Goal: Task Accomplishment & Management: Manage account settings

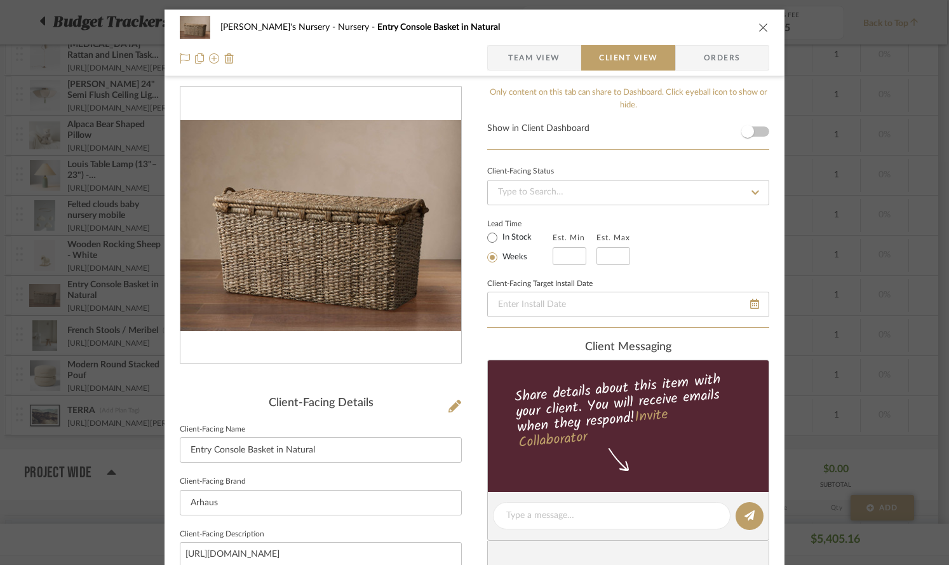
click at [758, 22] on icon "close" at bounding box center [763, 27] width 10 height 10
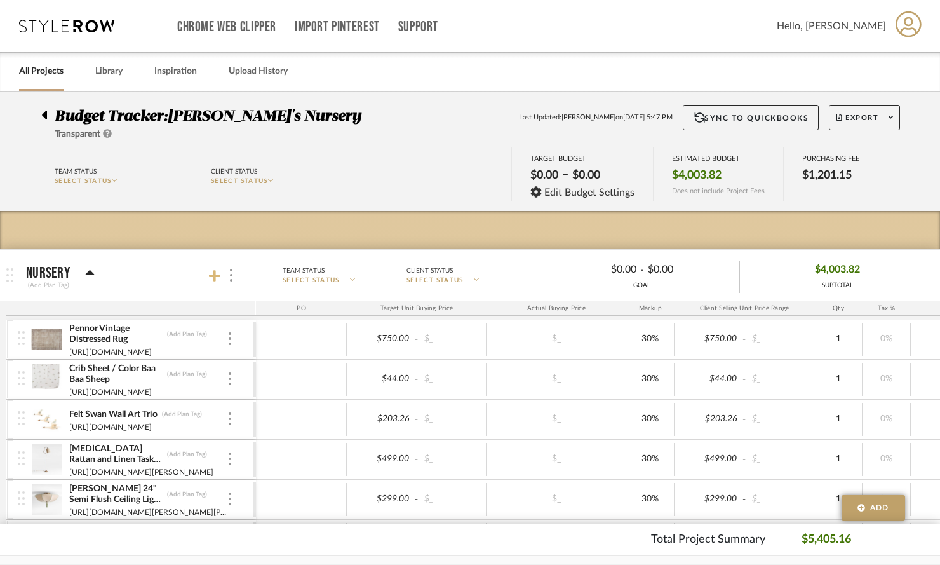
click at [214, 274] on icon at bounding box center [214, 275] width 11 height 11
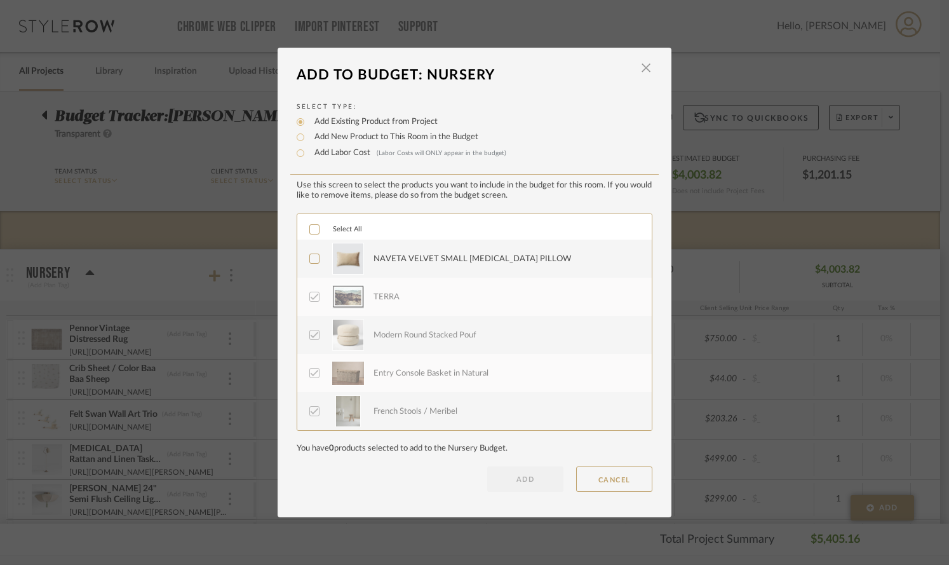
click at [311, 260] on icon at bounding box center [315, 259] width 8 height 6
click at [529, 485] on button "ADD" at bounding box center [525, 478] width 76 height 25
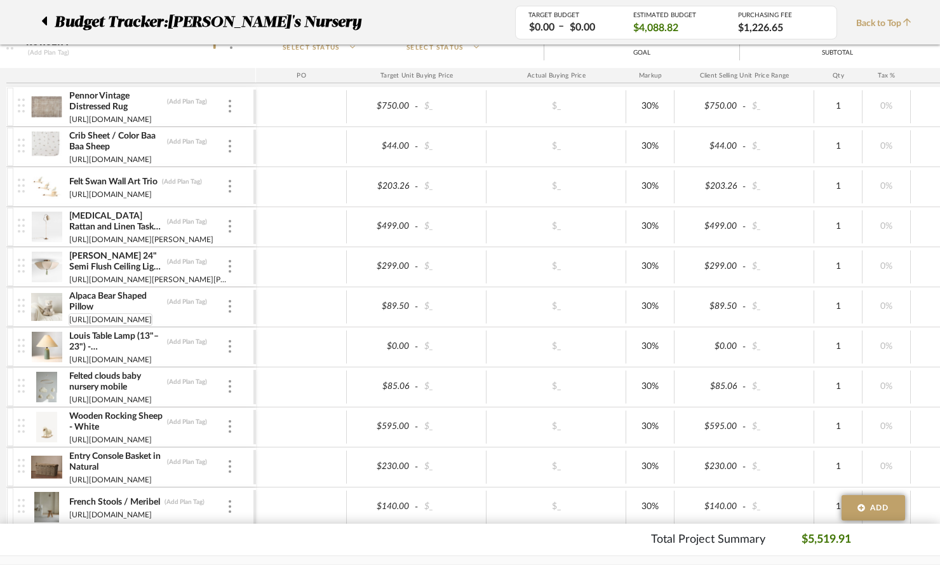
scroll to position [237, 0]
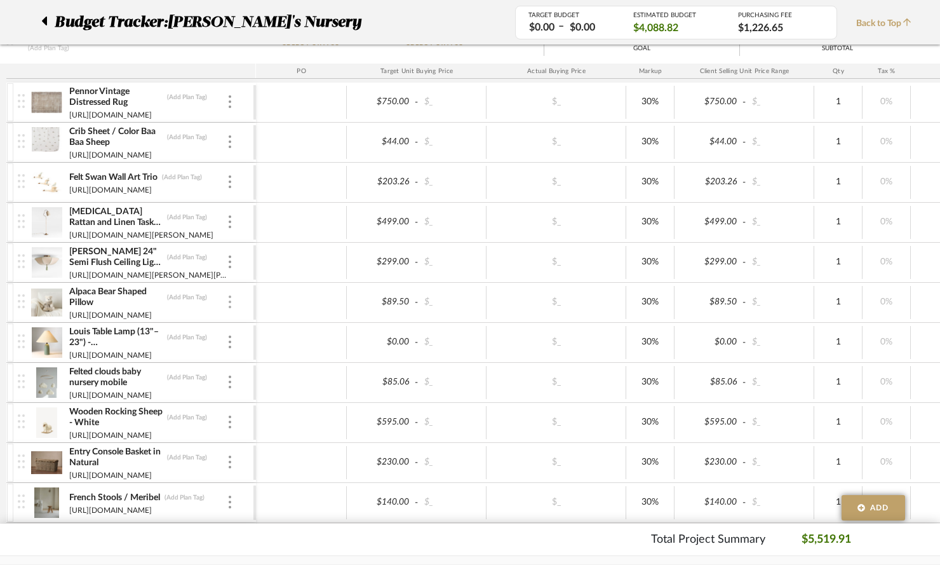
click at [231, 302] on div at bounding box center [230, 302] width 6 height 14
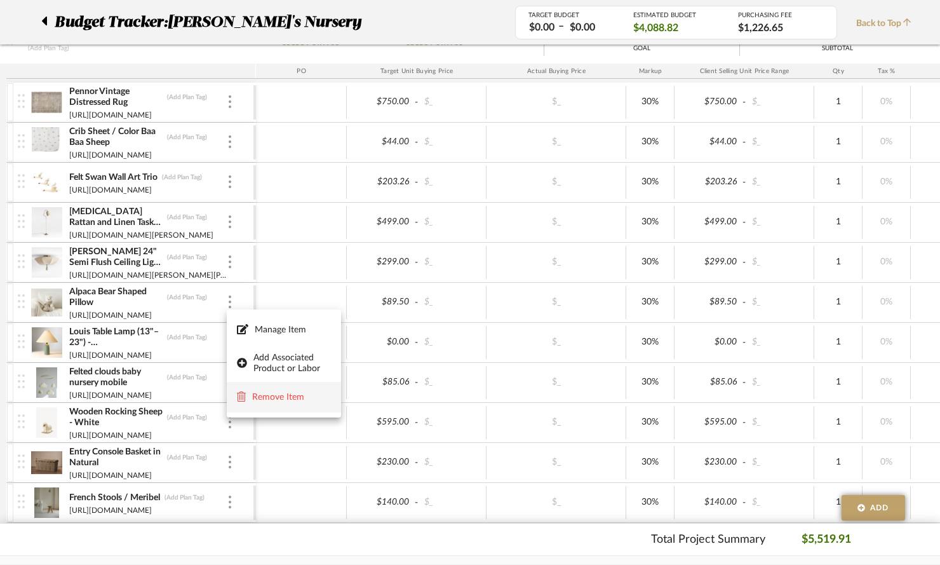
click at [296, 393] on span "Remove Item" at bounding box center [291, 397] width 79 height 11
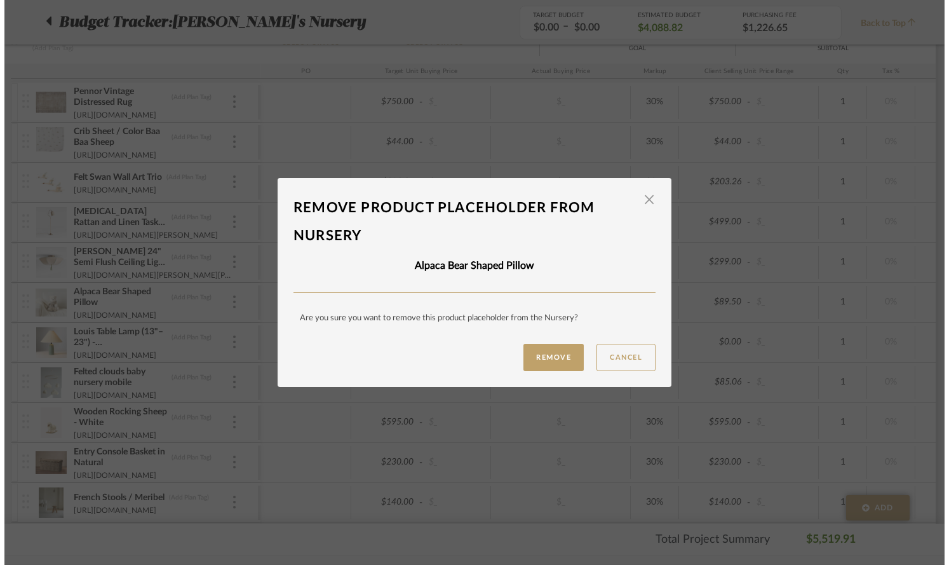
scroll to position [0, 0]
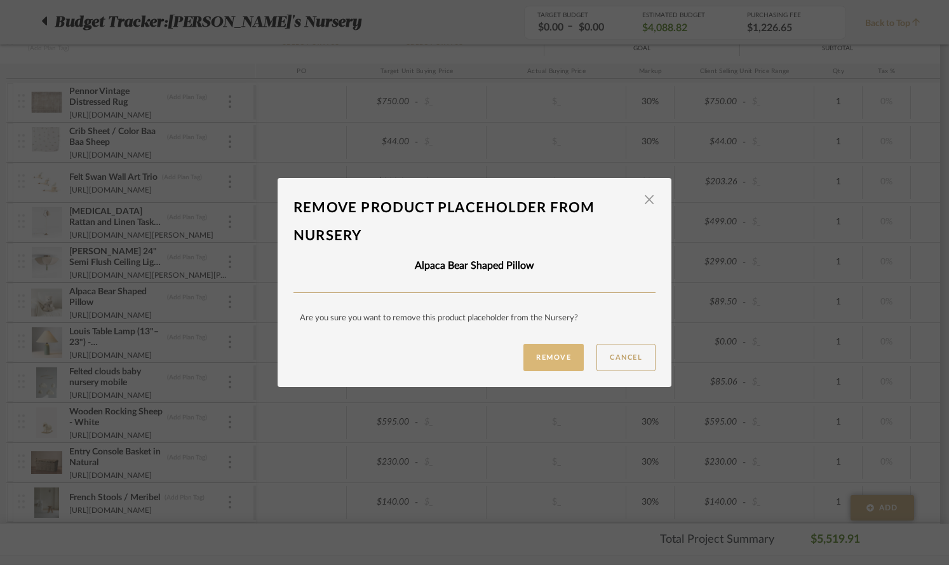
click at [536, 357] on button "Remove" at bounding box center [553, 357] width 60 height 27
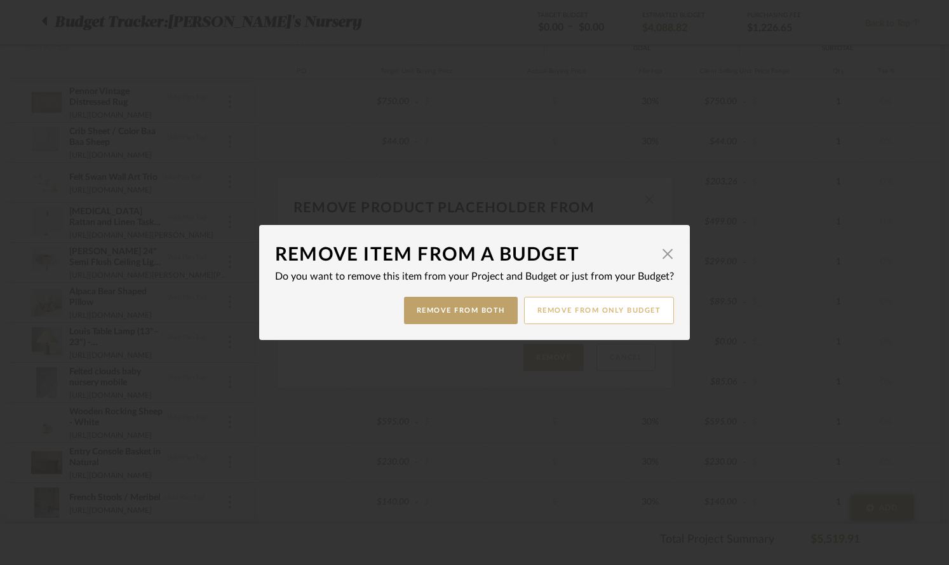
click at [552, 309] on button "Remove from only Budget" at bounding box center [599, 310] width 151 height 27
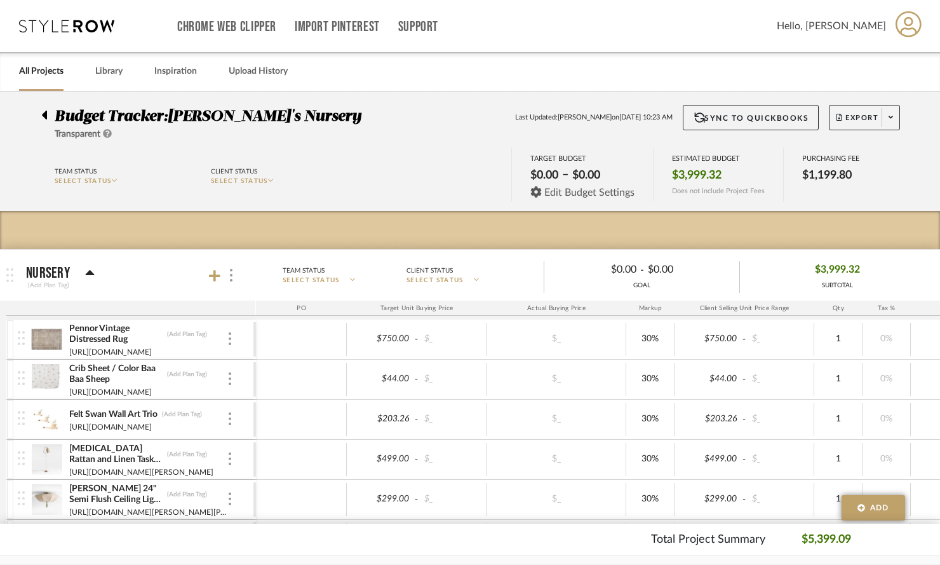
click at [590, 193] on span "Edit Budget Settings" at bounding box center [589, 192] width 90 height 11
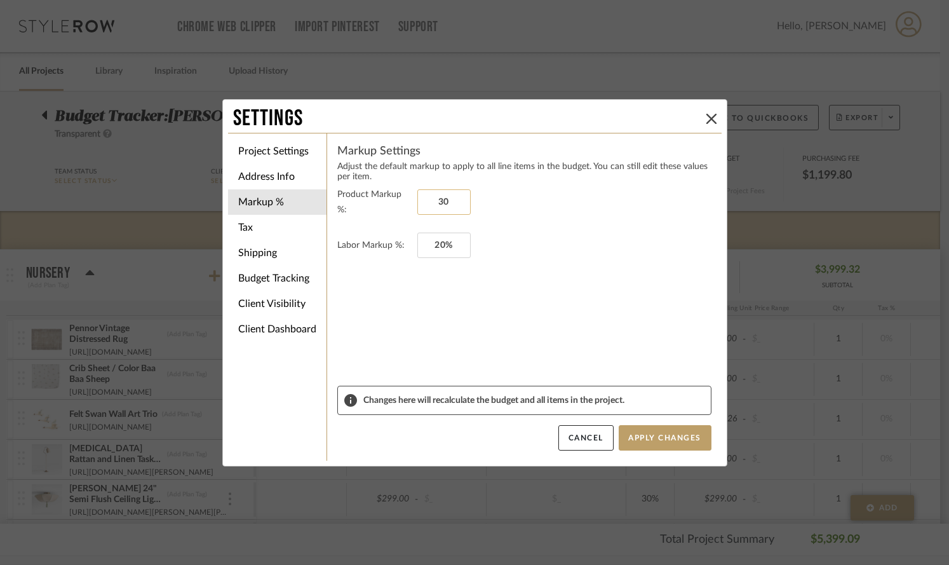
drag, startPoint x: 457, startPoint y: 199, endPoint x: 447, endPoint y: 204, distance: 11.1
click at [447, 204] on input "30" at bounding box center [443, 201] width 53 height 25
type input "3"
type input "0%"
drag, startPoint x: 452, startPoint y: 234, endPoint x: 428, endPoint y: 236, distance: 24.2
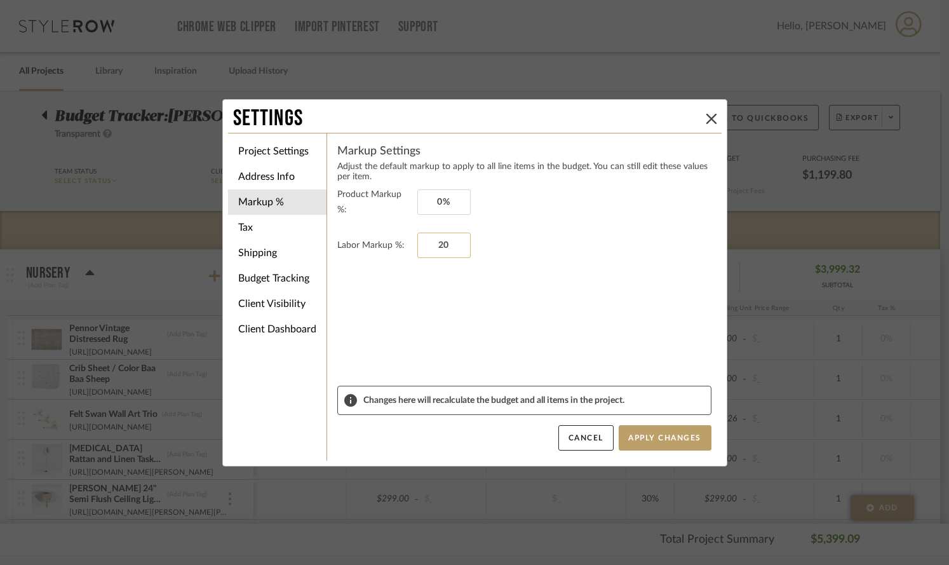
click at [419, 236] on input "20" at bounding box center [443, 244] width 53 height 25
click at [448, 238] on input "20" at bounding box center [443, 244] width 53 height 25
type input "2"
type input "0%"
click at [629, 439] on button "Apply Changes" at bounding box center [665, 437] width 93 height 25
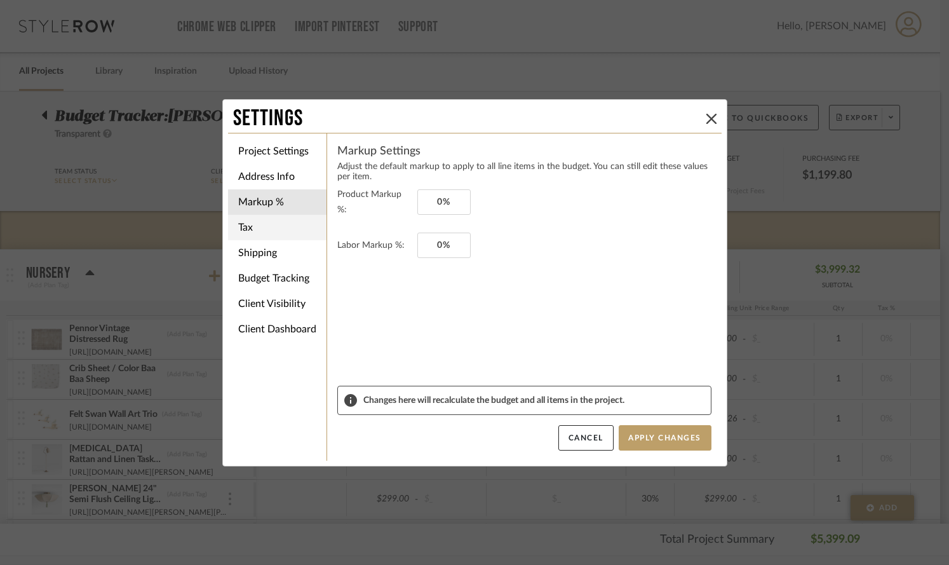
click at [249, 225] on li "Tax" at bounding box center [277, 227] width 98 height 25
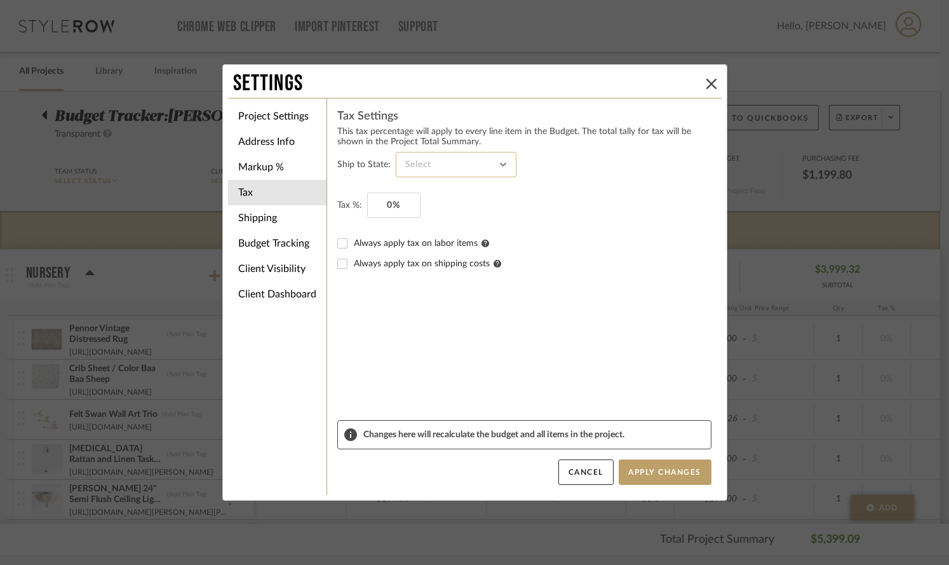
click at [432, 161] on input at bounding box center [456, 164] width 121 height 25
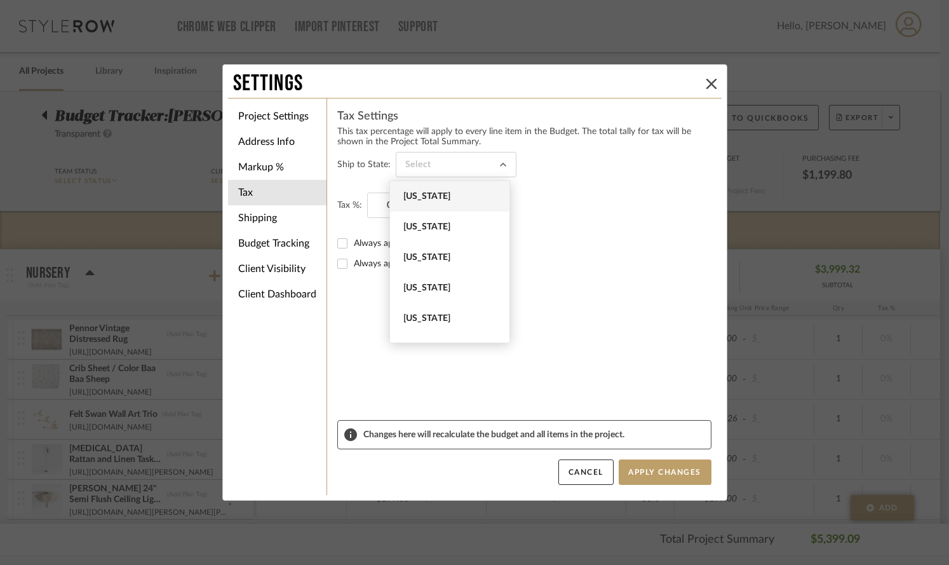
click at [433, 197] on span "[US_STATE]" at bounding box center [451, 196] width 96 height 11
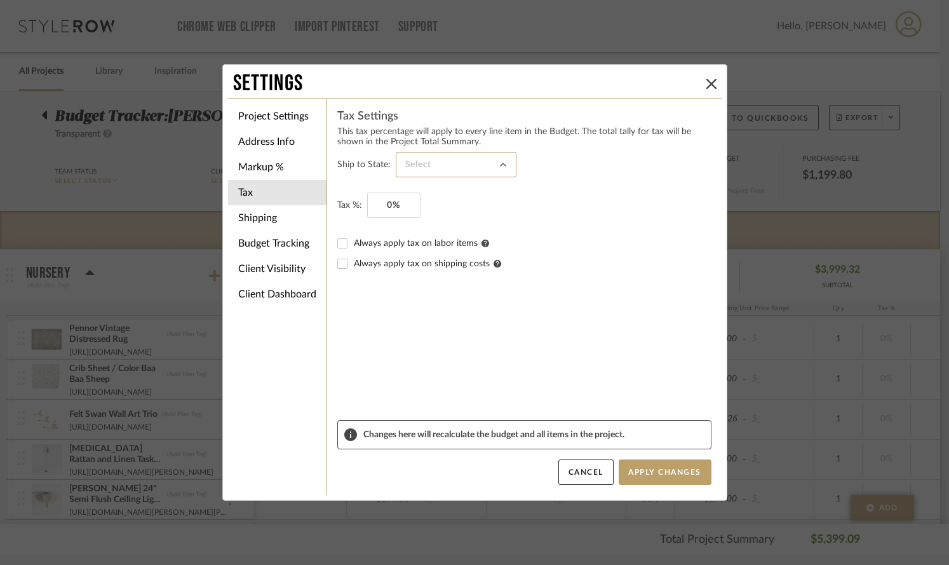
type input "[US_STATE]"
click at [394, 204] on input "0" at bounding box center [393, 204] width 53 height 25
type input "10%"
click at [642, 470] on button "Apply Changes" at bounding box center [665, 471] width 93 height 25
click at [243, 218] on li "Shipping" at bounding box center [277, 217] width 98 height 25
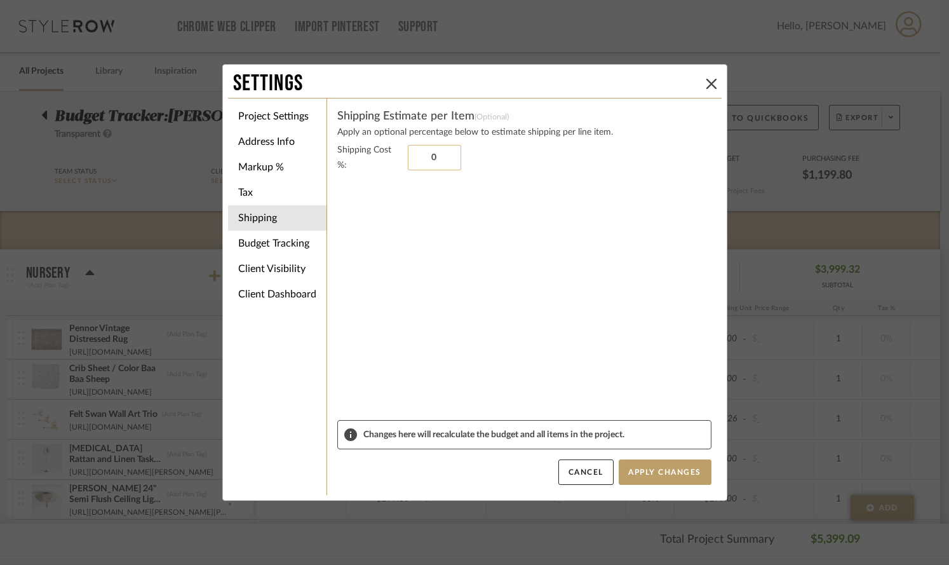
click at [434, 148] on input "0" at bounding box center [434, 157] width 53 height 25
type input "9%"
click at [670, 474] on button "Apply Changes" at bounding box center [665, 471] width 93 height 25
click at [763, 274] on div "Settings Project Settings Address Info Markup % Tax Shipping Budget Tracking Cl…" at bounding box center [474, 282] width 949 height 565
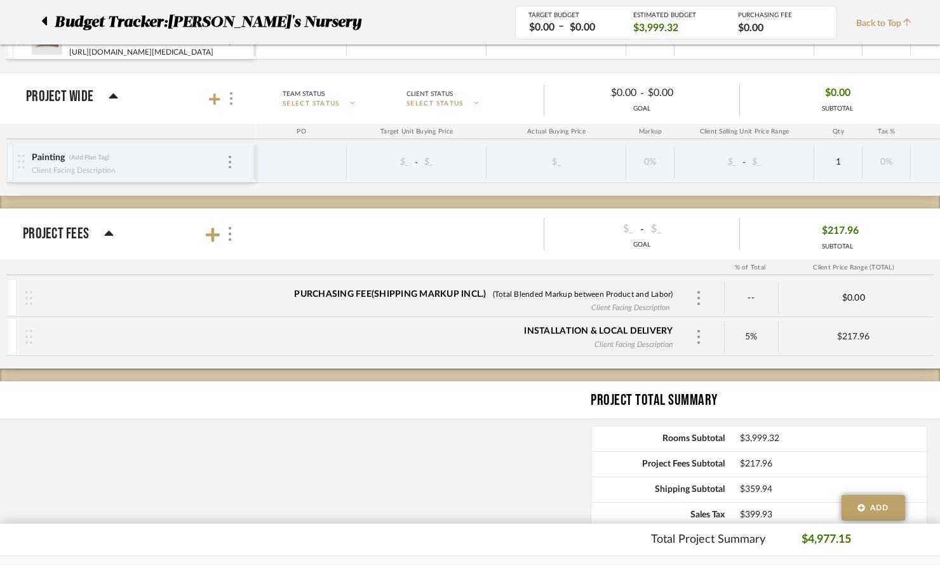
scroll to position [866, 0]
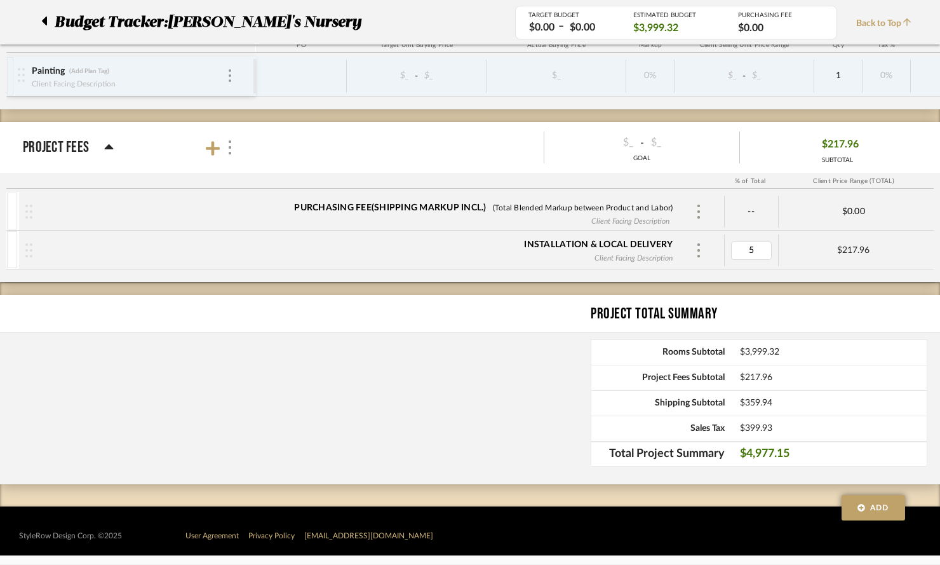
type input "0"
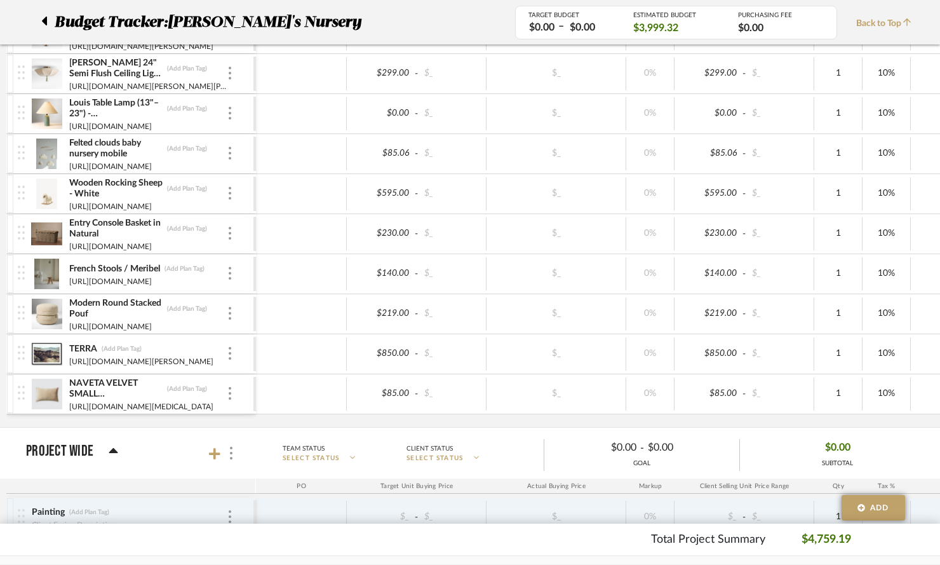
scroll to position [427, 0]
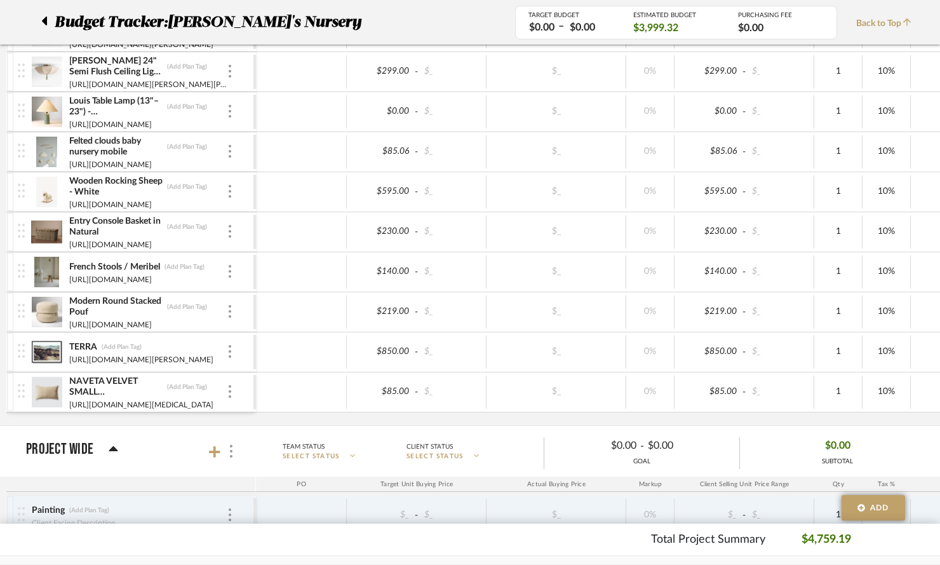
click at [39, 391] on img at bounding box center [46, 392] width 31 height 30
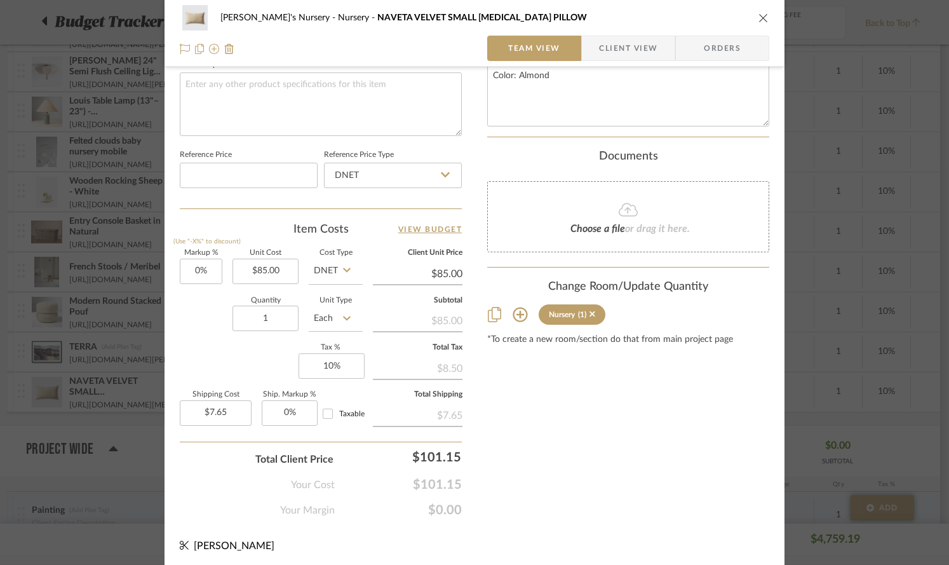
scroll to position [615, 0]
drag, startPoint x: 759, startPoint y: 16, endPoint x: 871, endPoint y: 36, distance: 113.6
click at [759, 16] on icon "close" at bounding box center [763, 18] width 10 height 10
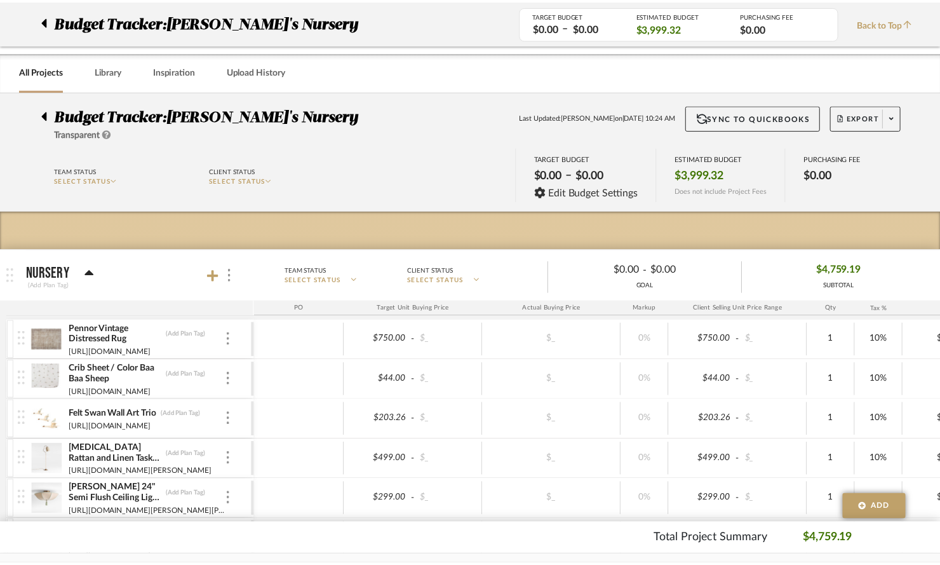
scroll to position [427, 0]
